Goal: Check status

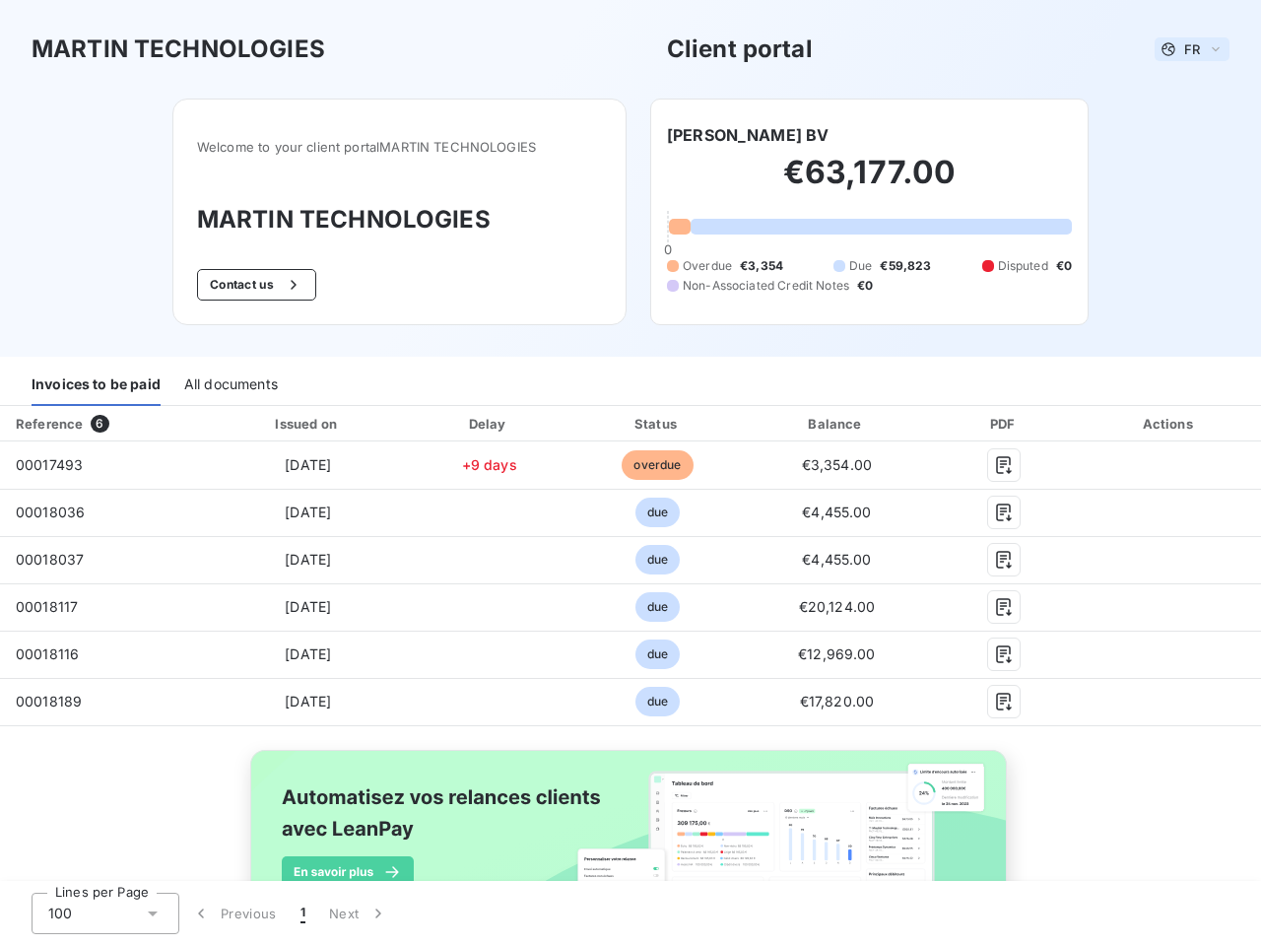
click at [1184, 49] on span "FR" at bounding box center [1192, 49] width 16 height 16
click at [245, 285] on button "Contact us" at bounding box center [256, 285] width 119 height 32
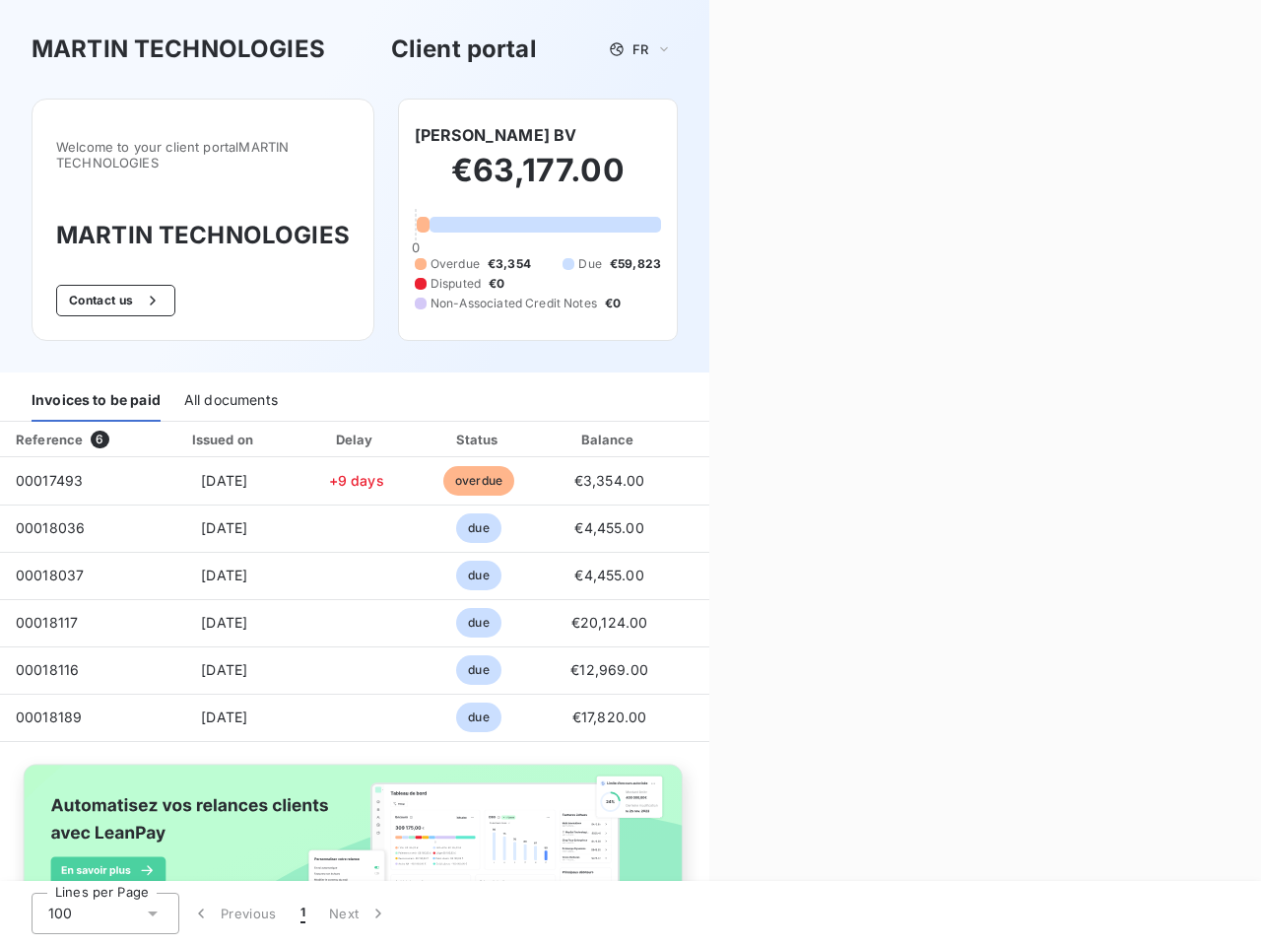
click at [733, 135] on div "Contact us Fill out the form below, and a member of our team will get back to y…" at bounding box center [985, 473] width 552 height 946
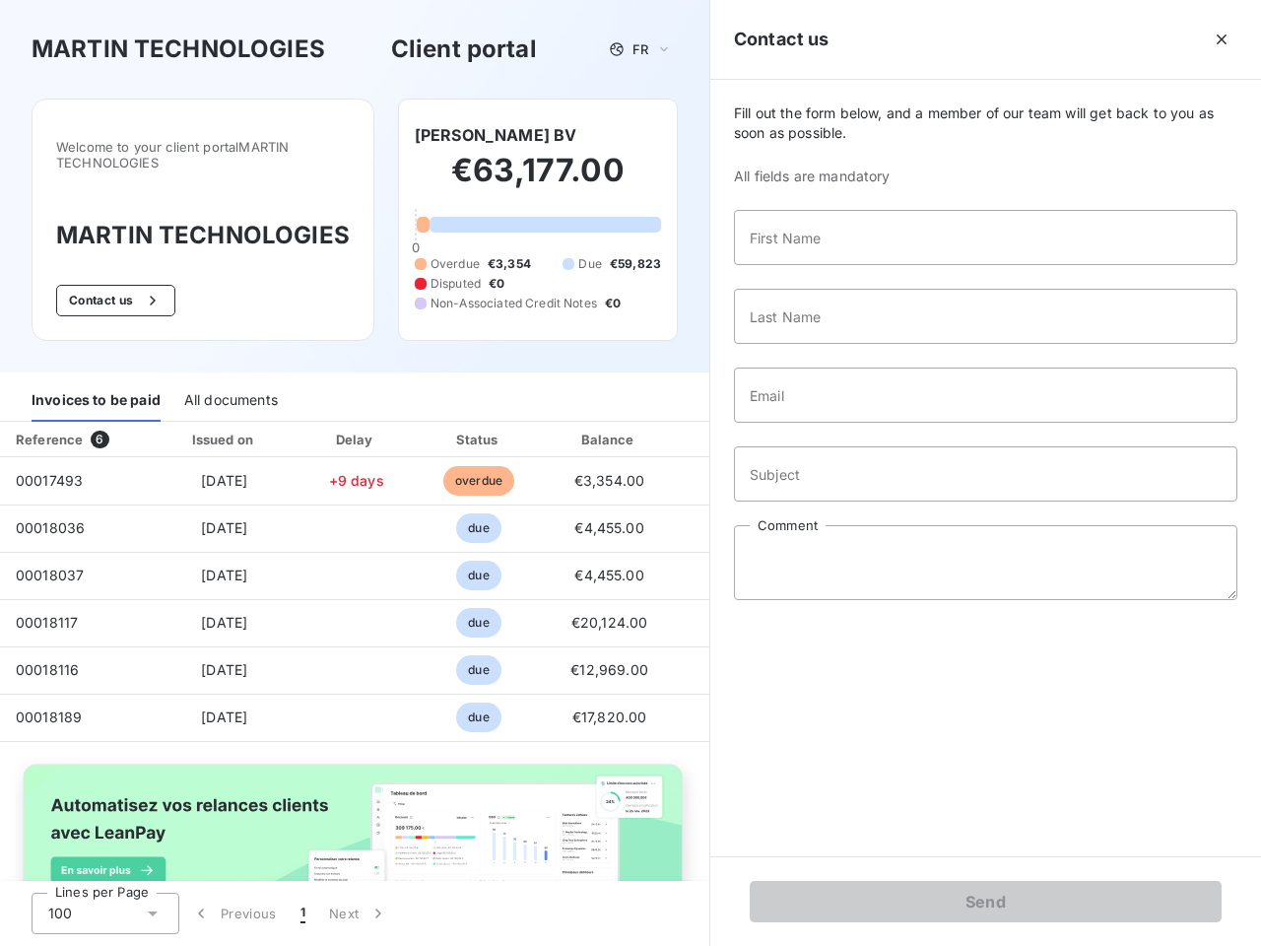
click at [96, 385] on div "Invoices to be paid" at bounding box center [96, 400] width 129 height 41
click at [230, 385] on div "All documents" at bounding box center [231, 400] width 94 height 41
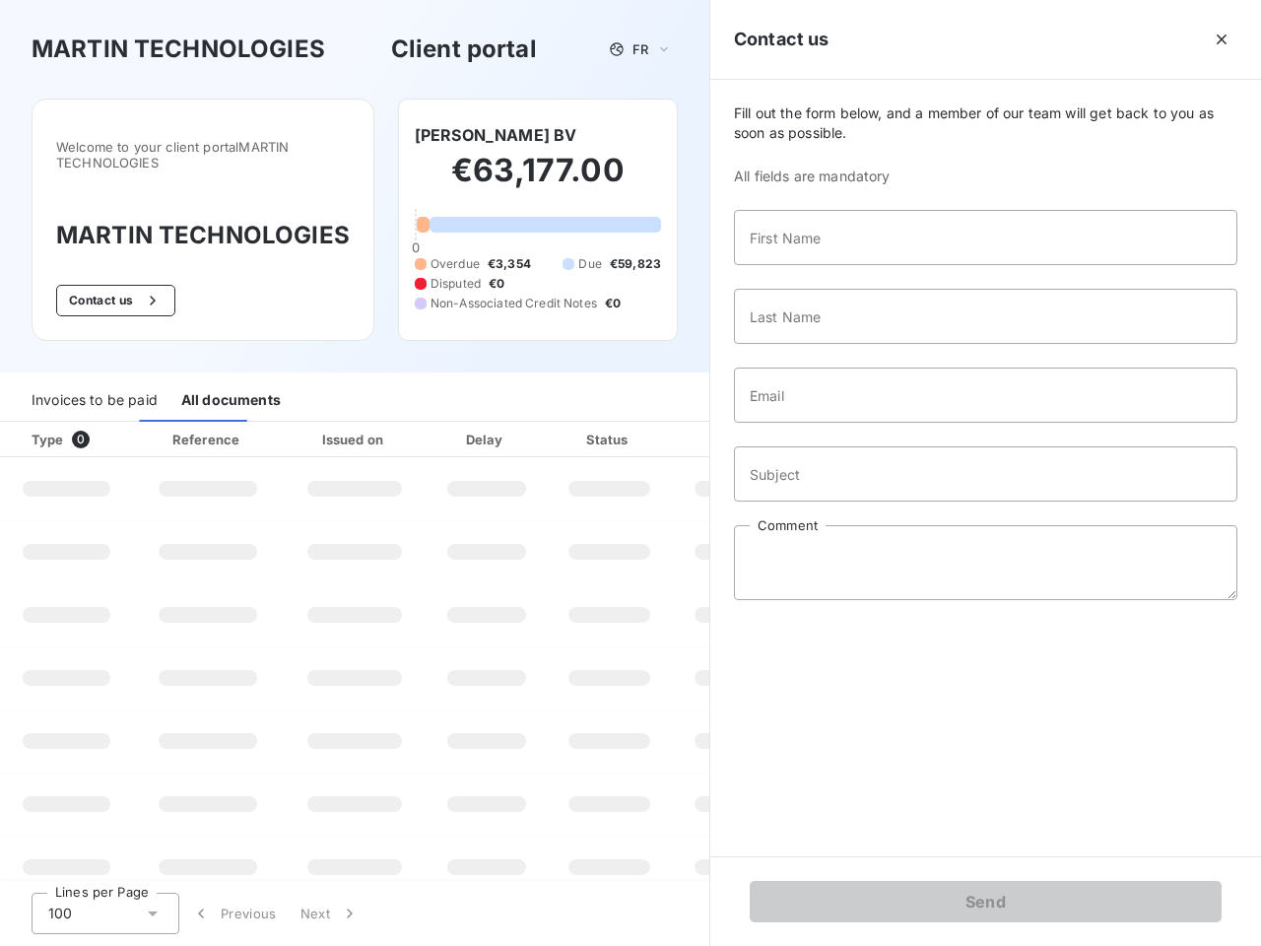
click at [102, 424] on th "Type 0" at bounding box center [66, 439] width 133 height 35
click at [303, 424] on th "Issued on" at bounding box center [355, 439] width 144 height 35
click at [482, 424] on th "Delay" at bounding box center [487, 439] width 120 height 35
click at [648, 424] on th "Status" at bounding box center [609, 439] width 125 height 35
click at [825, 424] on div "Fill out the form below, and a member of our team will get back to you as soon …" at bounding box center [985, 468] width 551 height 776
